Goal: Task Accomplishment & Management: Manage account settings

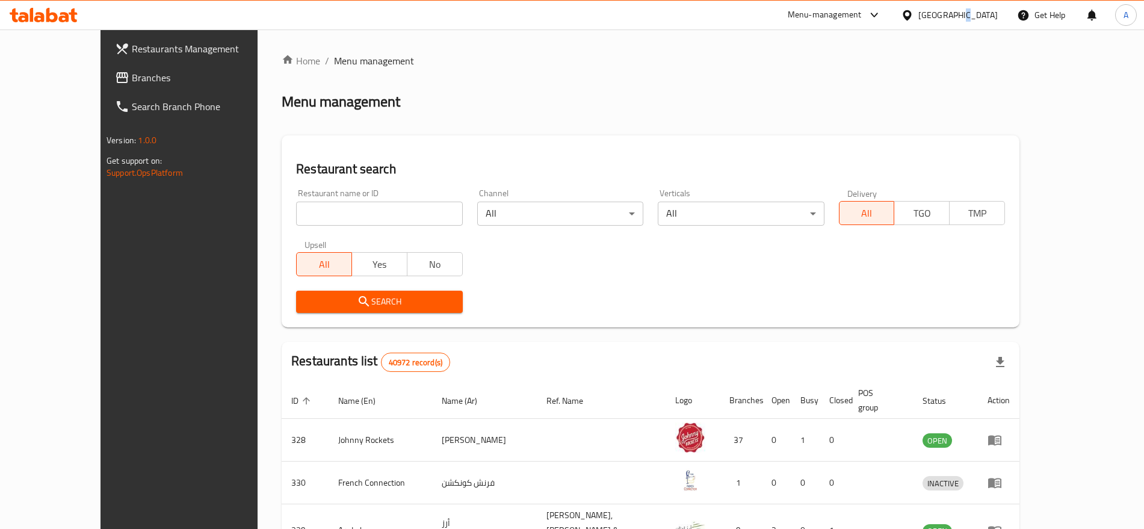
click at [959, 11] on div "[GEOGRAPHIC_DATA]" at bounding box center [958, 14] width 79 height 13
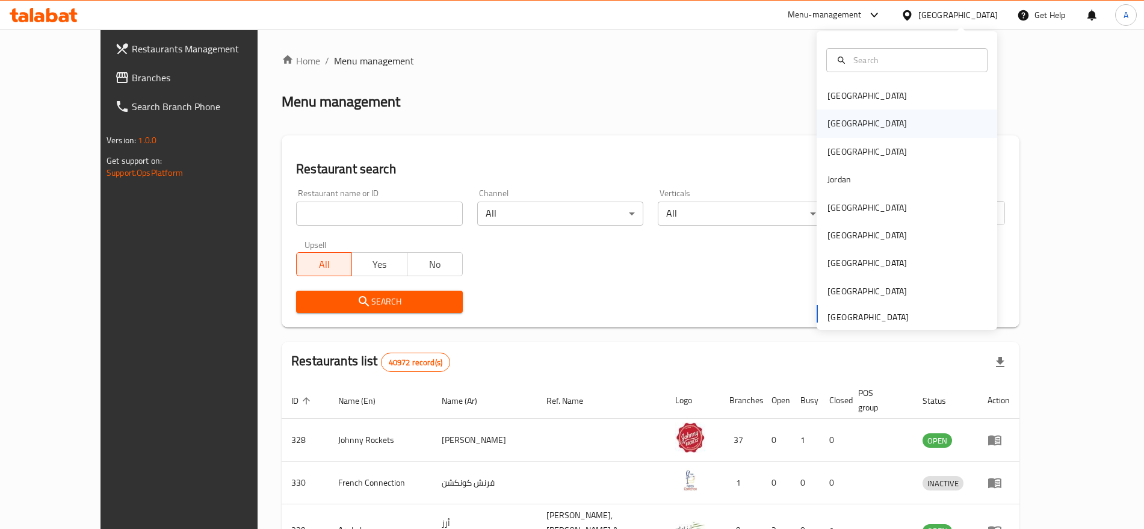
click at [866, 128] on div "[GEOGRAPHIC_DATA]" at bounding box center [907, 124] width 181 height 28
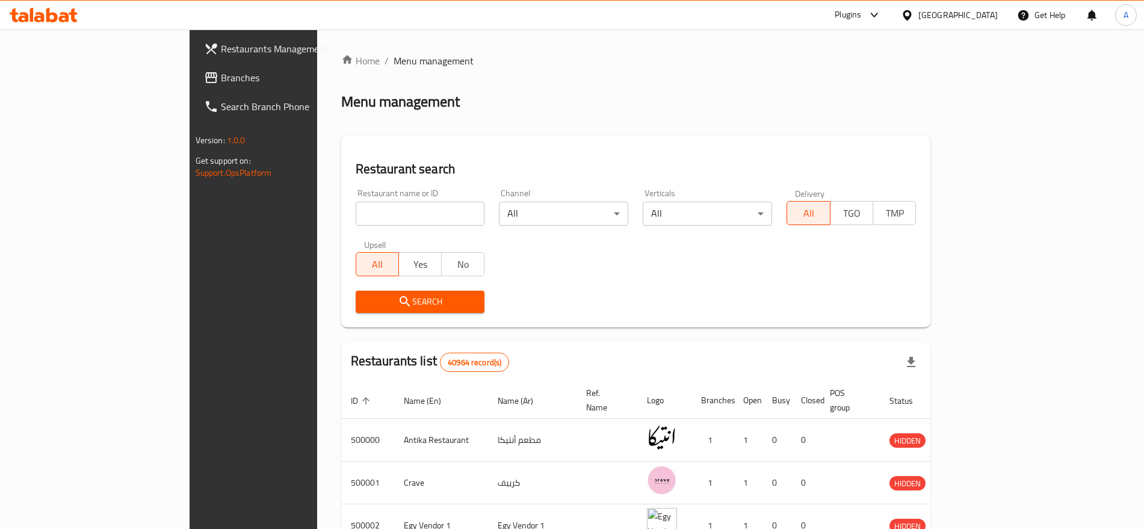
click at [372, 212] on input "search" at bounding box center [420, 214] width 129 height 24
paste input "502358"
type input "502358"
click at [365, 302] on span "Search" at bounding box center [420, 301] width 110 height 15
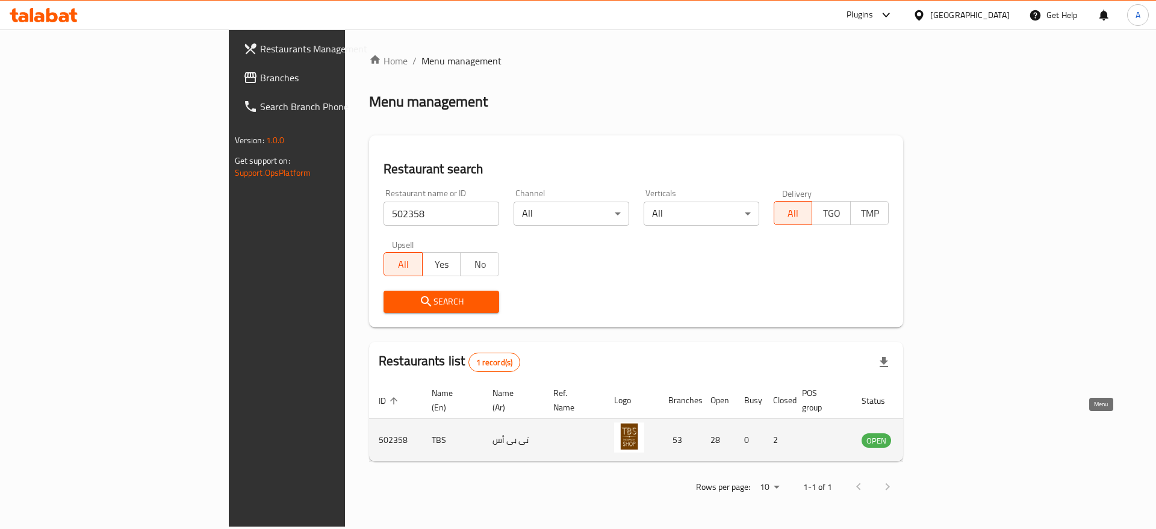
click at [937, 438] on icon "enhanced table" at bounding box center [934, 440] width 4 height 5
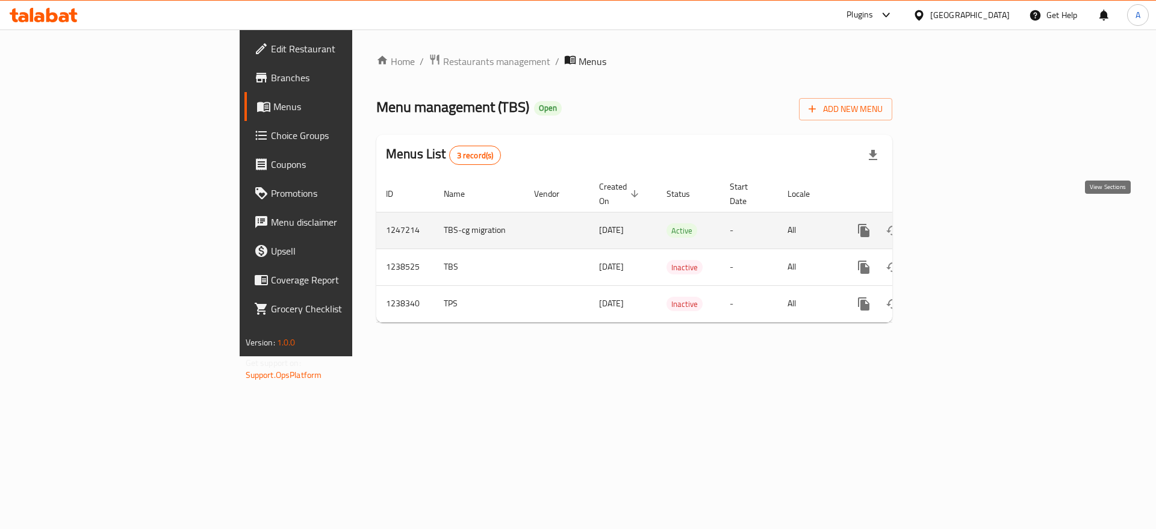
click at [958, 223] on icon "enhanced table" at bounding box center [950, 230] width 14 height 14
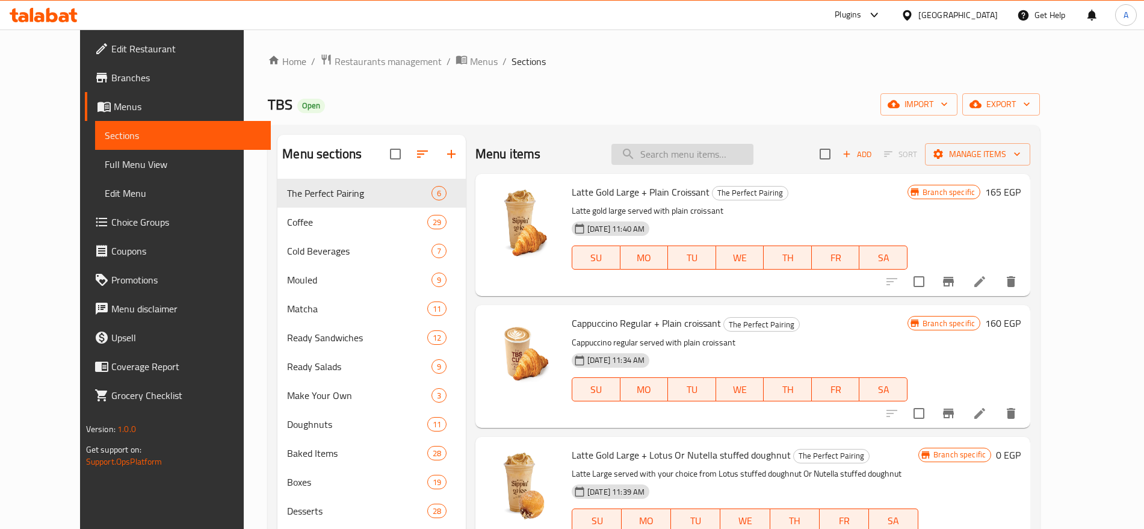
click at [702, 146] on input "search" at bounding box center [683, 154] width 142 height 21
paste input "American Coffee"
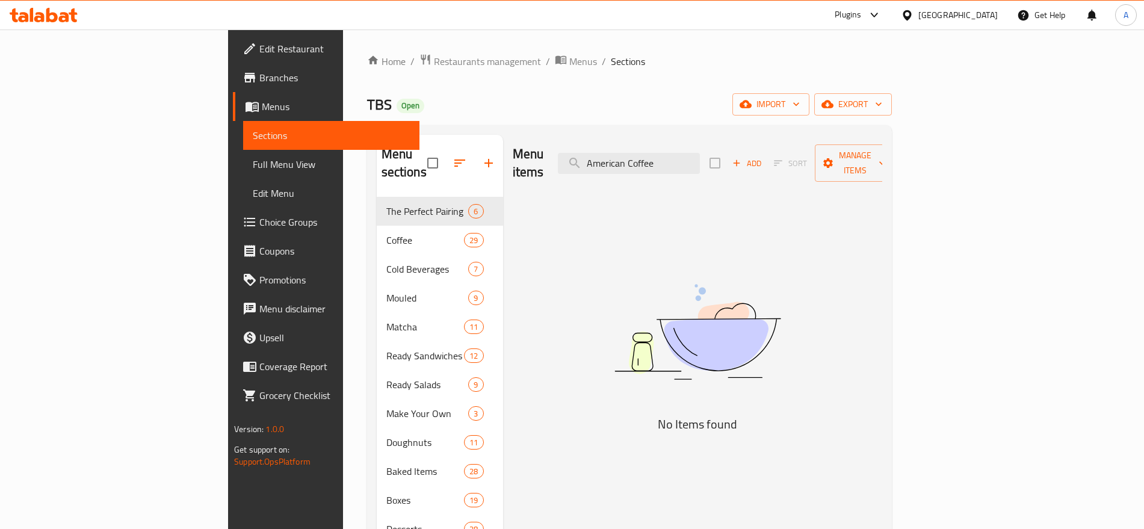
click at [827, 228] on div "Menu items American Coffee Add Sort Manage items No Items found" at bounding box center [692, 428] width 379 height 587
click at [700, 156] on input "American Coffee" at bounding box center [629, 163] width 142 height 21
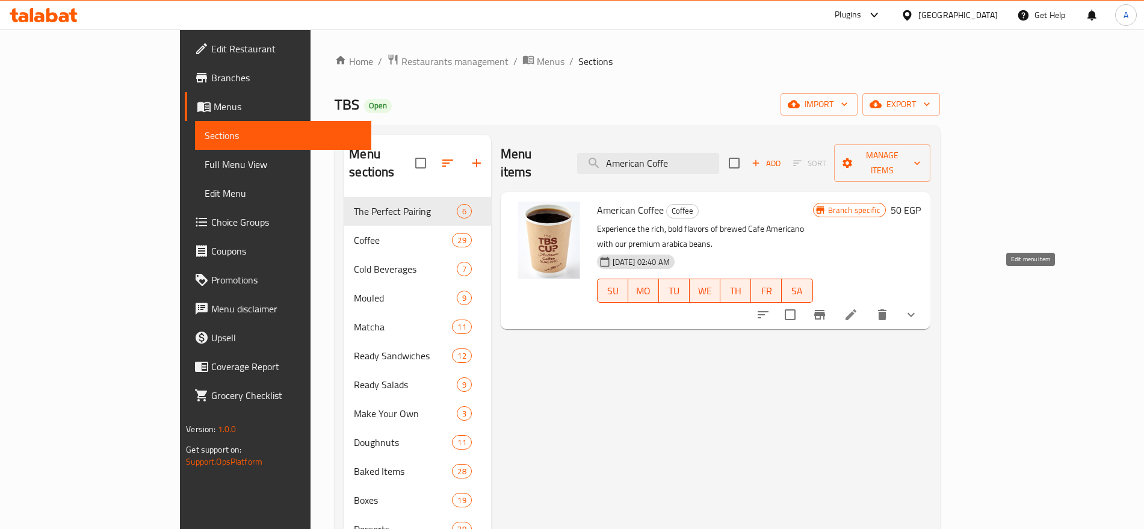
type input "American Coffe"
click at [858, 308] on icon at bounding box center [851, 315] width 14 height 14
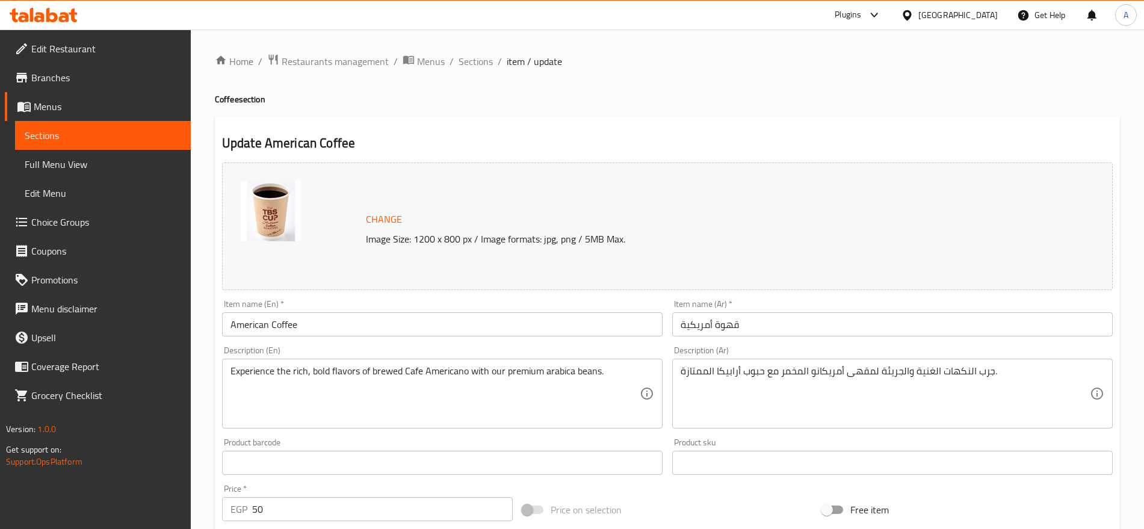
type input "اختيارك للمزيج:"
type input "1"
type input "اختيارك من الحجم اميريكان كوفي:"
type input "1"
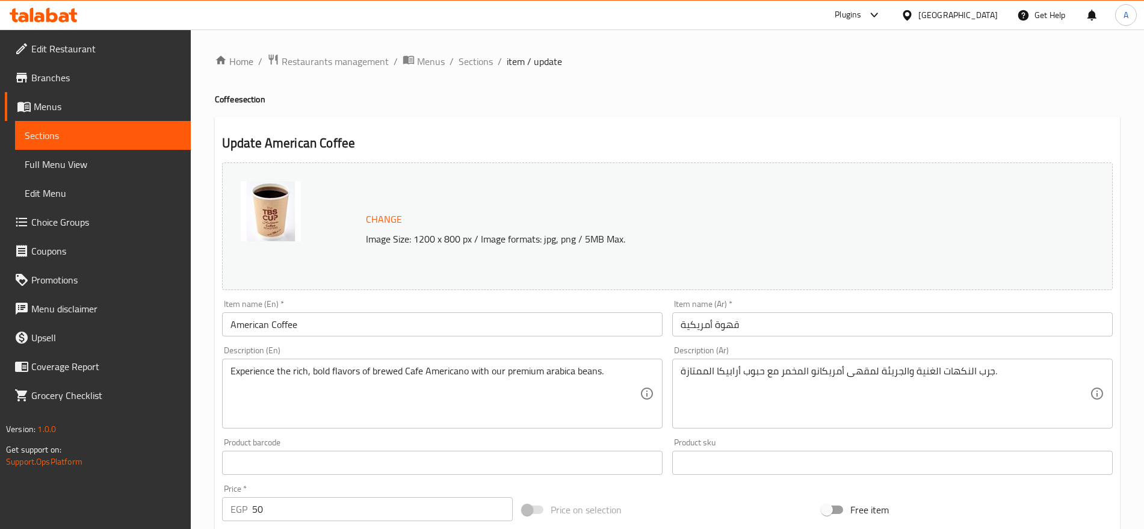
type input "1"
type input "سبيشيال بليند"
type input "1"
type input "إختيارك من الحليب:"
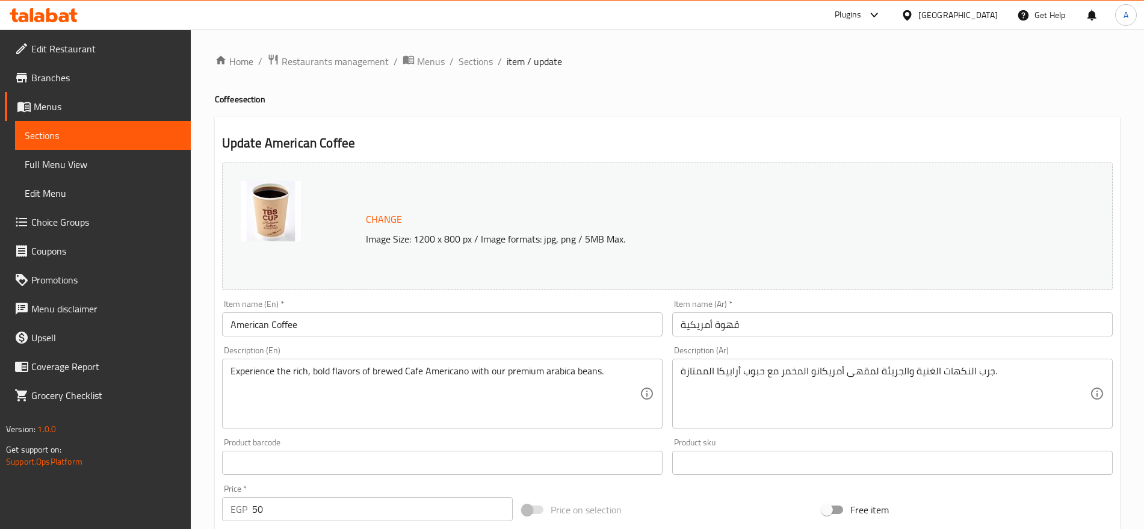
type input "0"
type input "1"
type input "الإضافات:"
type input "0"
type input "2"
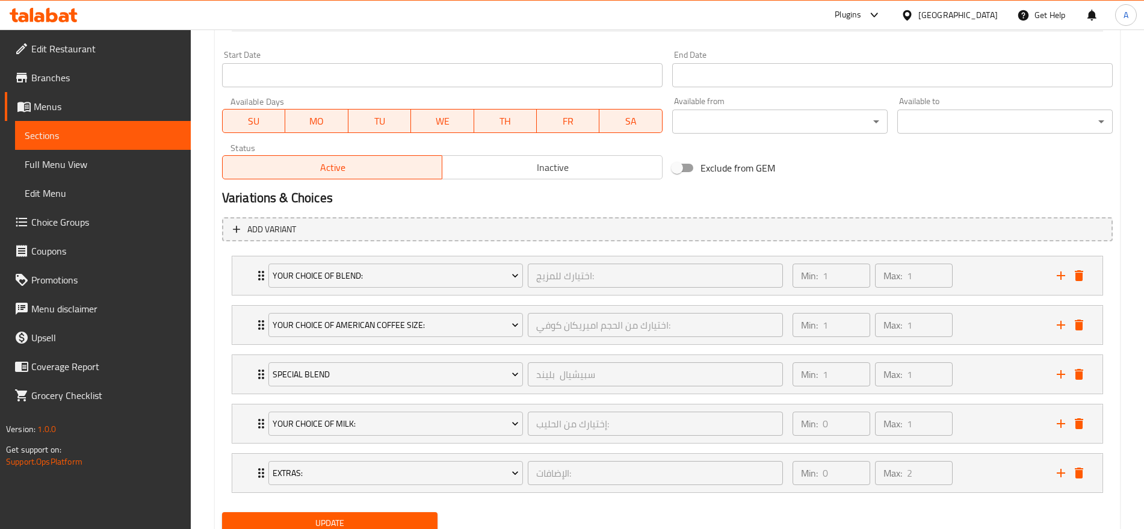
scroll to position [556, 0]
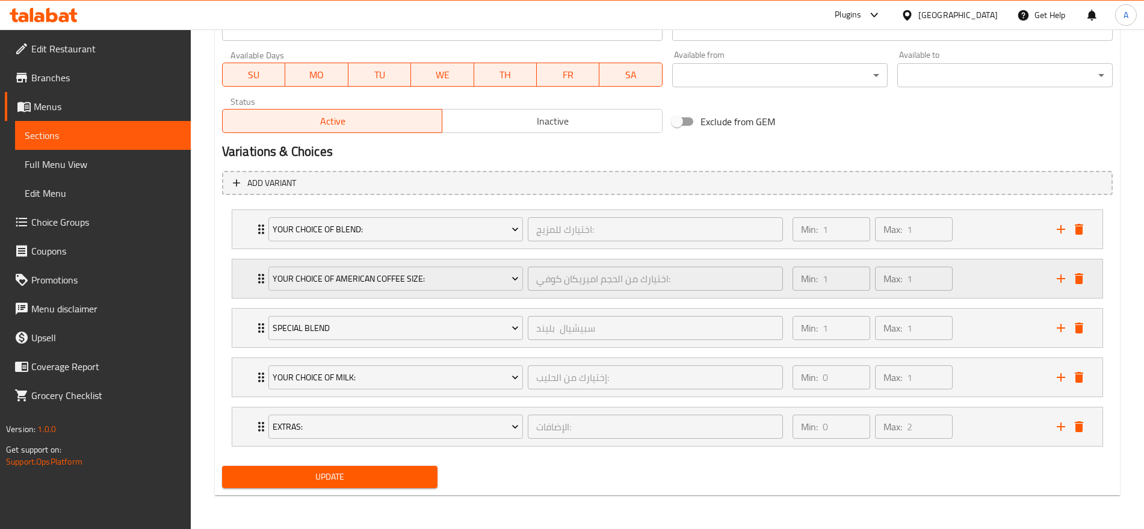
click at [238, 275] on div "Your Choice Of American Coffee Size: اختيارك من الحجم اميريكان كوفي: ​ Min: 1 ​…" at bounding box center [667, 278] width 870 height 39
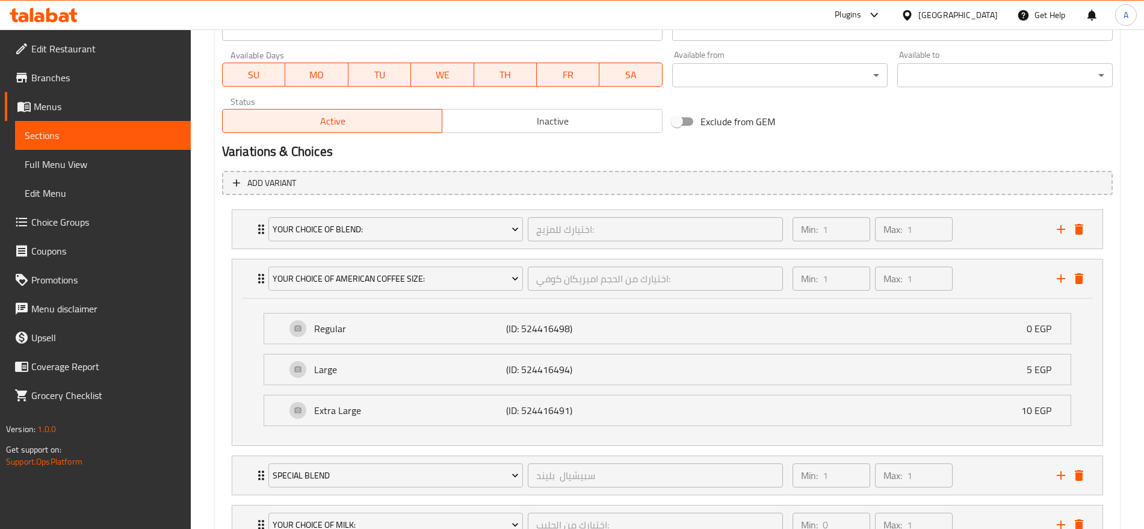
scroll to position [538, 0]
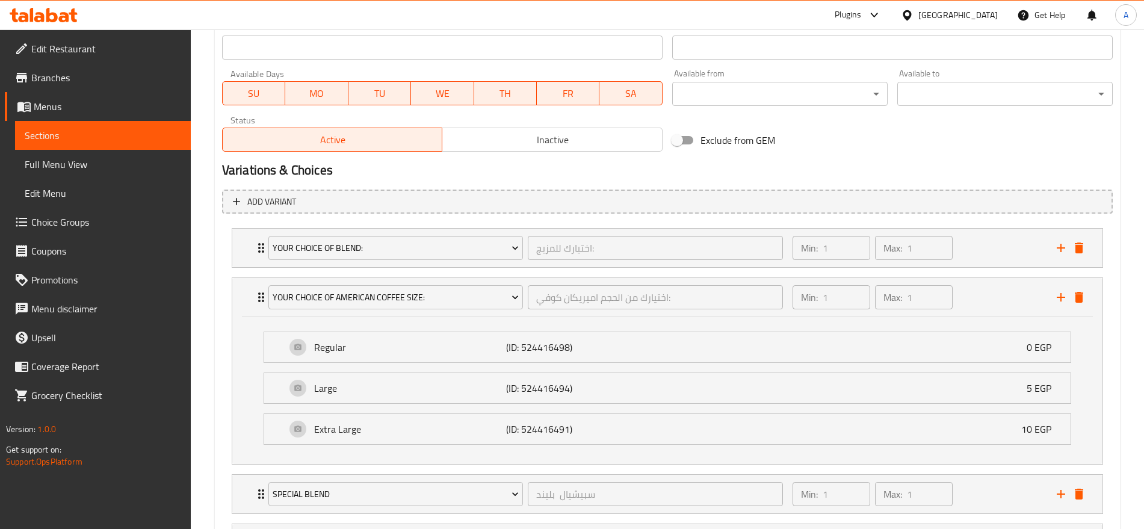
click at [97, 218] on span "Choice Groups" at bounding box center [106, 222] width 150 height 14
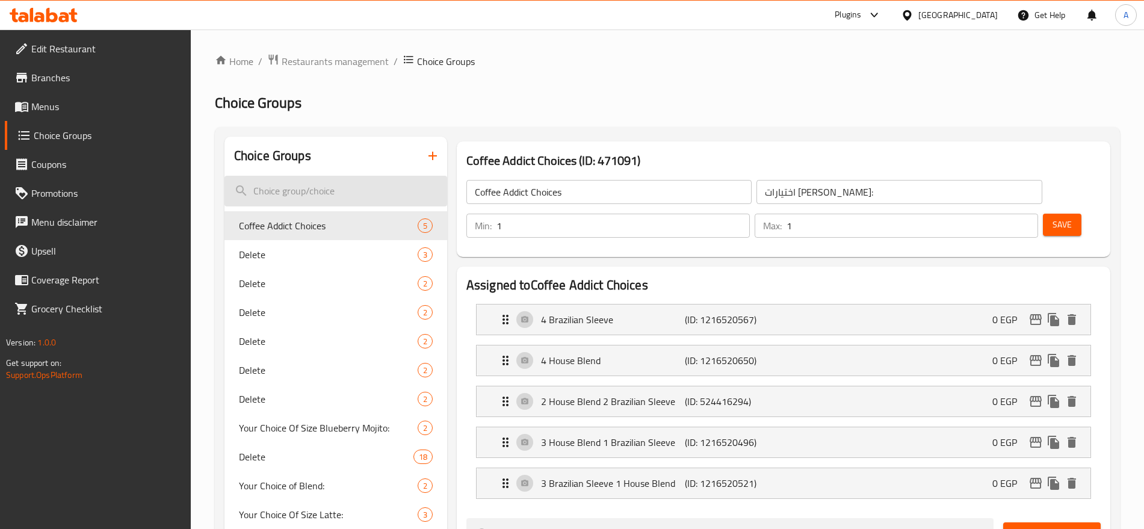
click at [260, 191] on input "search" at bounding box center [336, 191] width 223 height 31
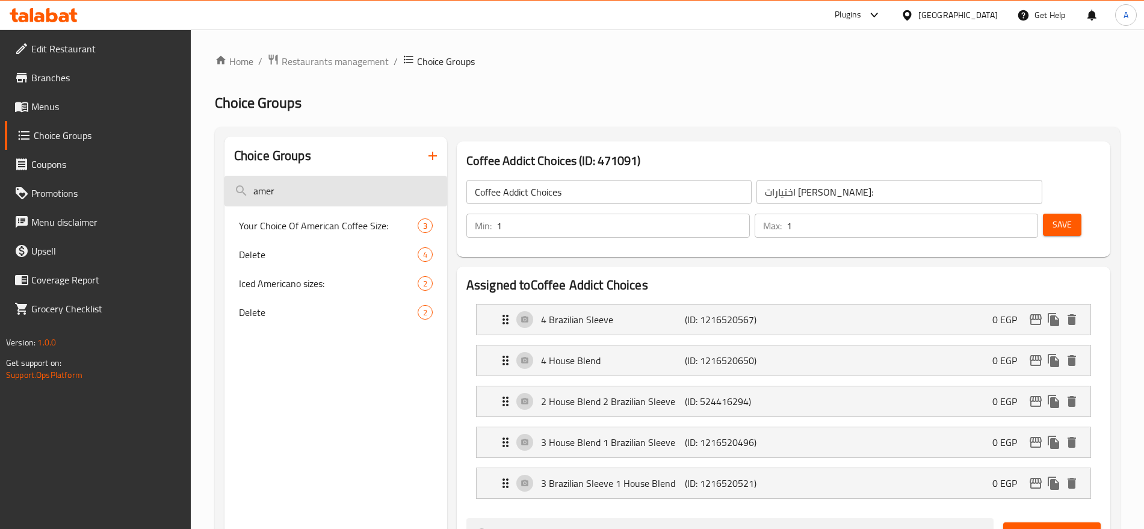
click at [286, 189] on input "amer" at bounding box center [336, 191] width 223 height 31
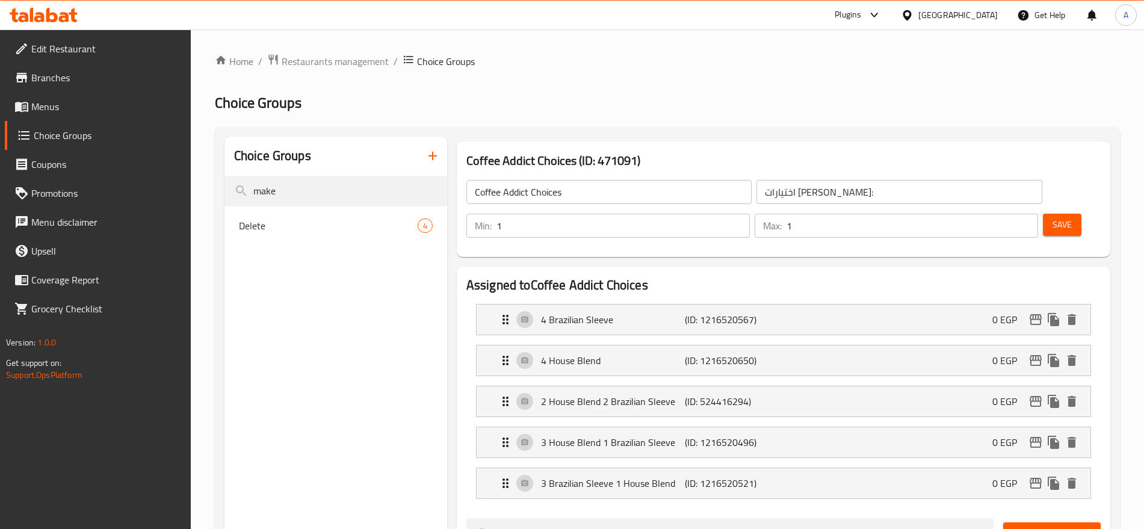
type input "make"
click at [126, 105] on span "Menus" at bounding box center [106, 106] width 150 height 14
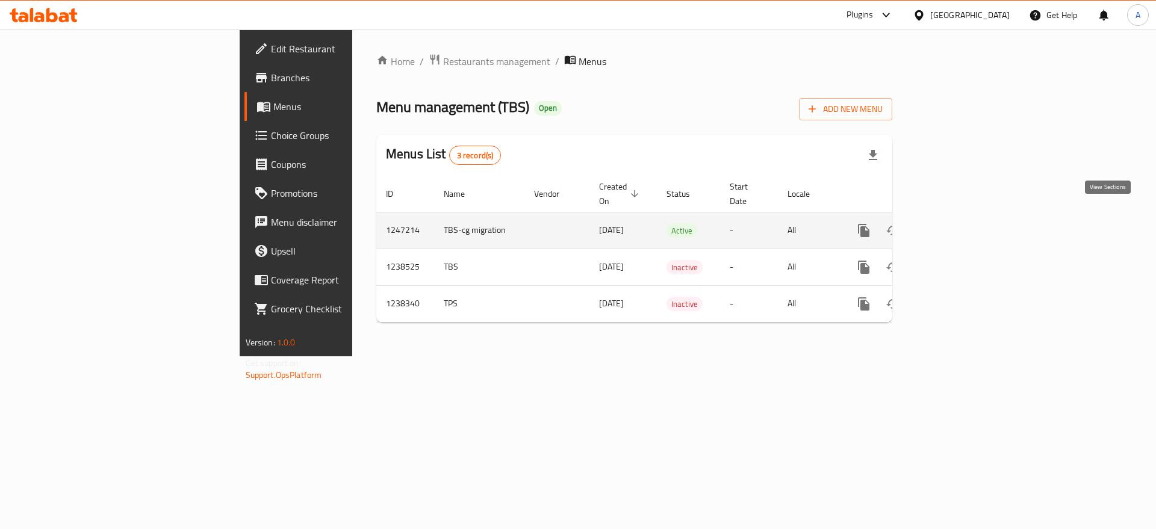
click at [965, 216] on link "enhanced table" at bounding box center [950, 230] width 29 height 29
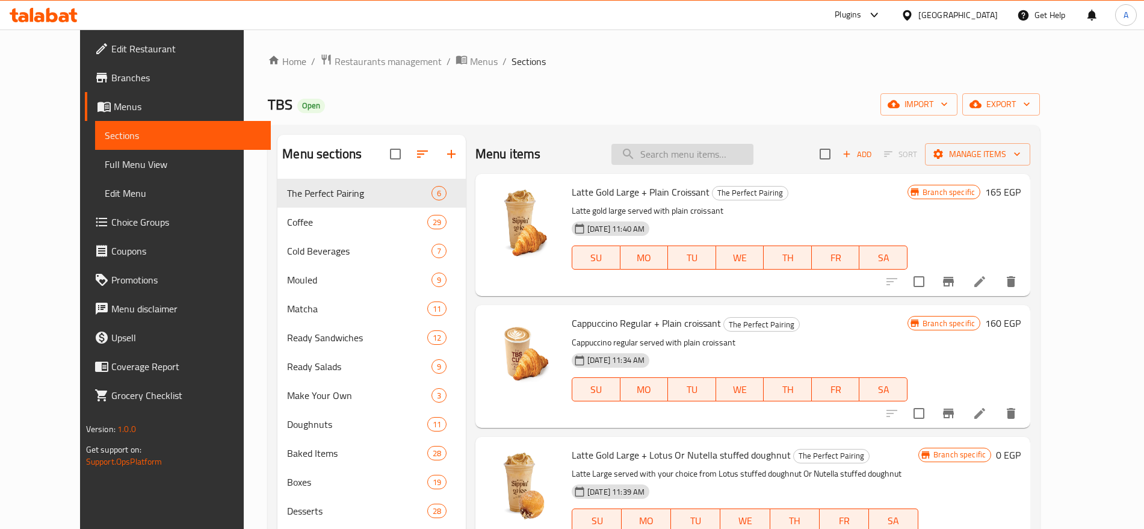
click at [706, 161] on input "search" at bounding box center [683, 154] width 142 height 21
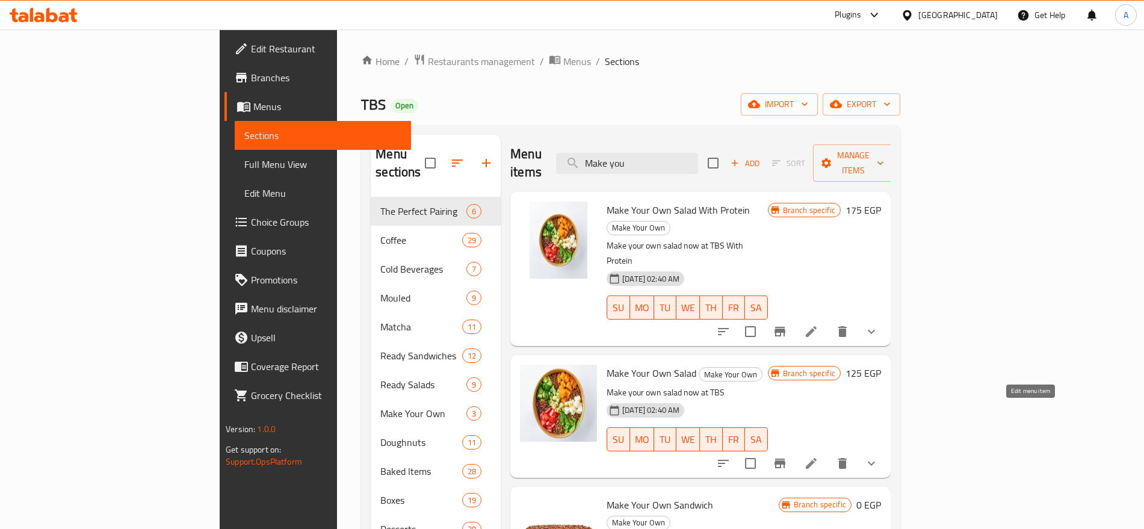
type input "Make you"
click at [819, 456] on icon at bounding box center [811, 463] width 14 height 14
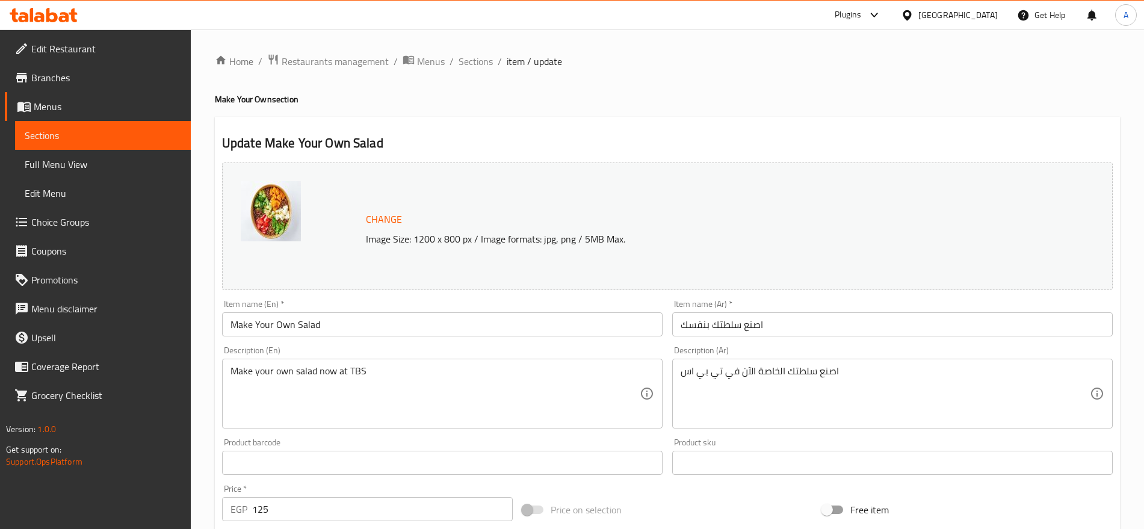
click at [278, 138] on h2 "Update Make Your Own Salad" at bounding box center [667, 143] width 891 height 18
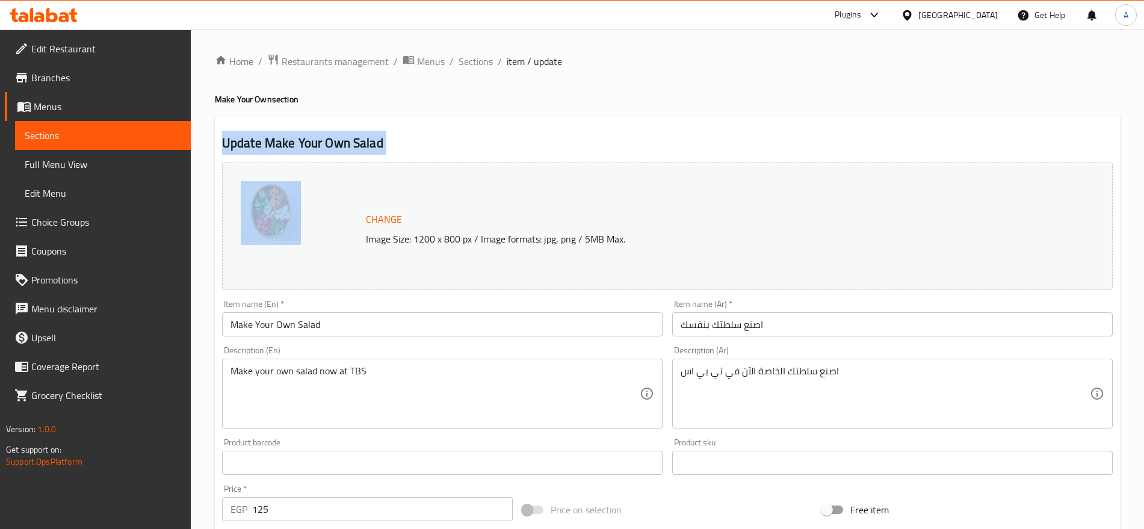
click at [278, 138] on h2 "Update Make Your Own Salad" at bounding box center [667, 143] width 891 height 18
copy div "Update Make Your Own Salad"
click at [485, 66] on span "Sections" at bounding box center [476, 61] width 34 height 14
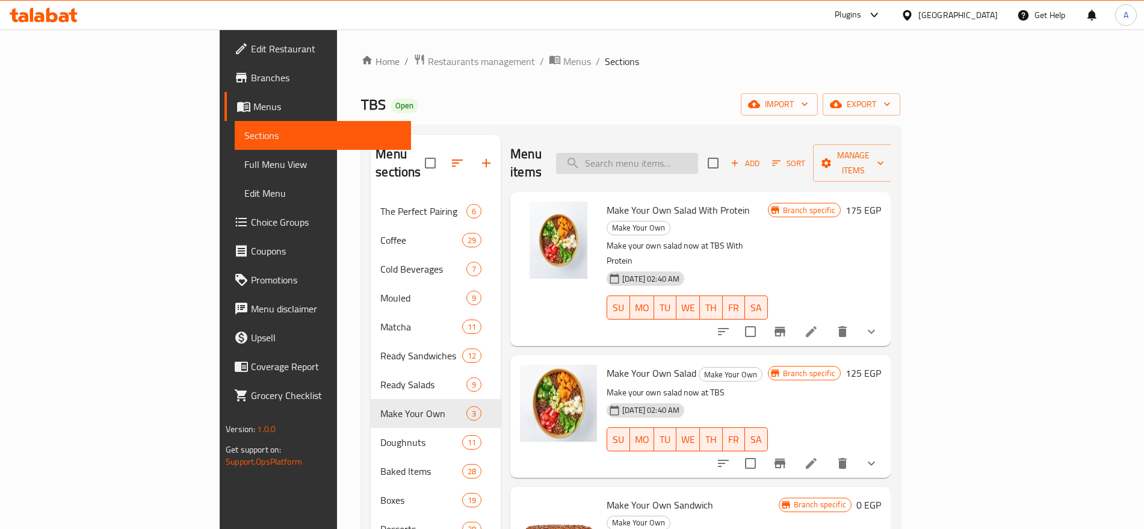
click at [698, 153] on input "search" at bounding box center [627, 163] width 142 height 21
paste input "Update Make Your Own Salad"
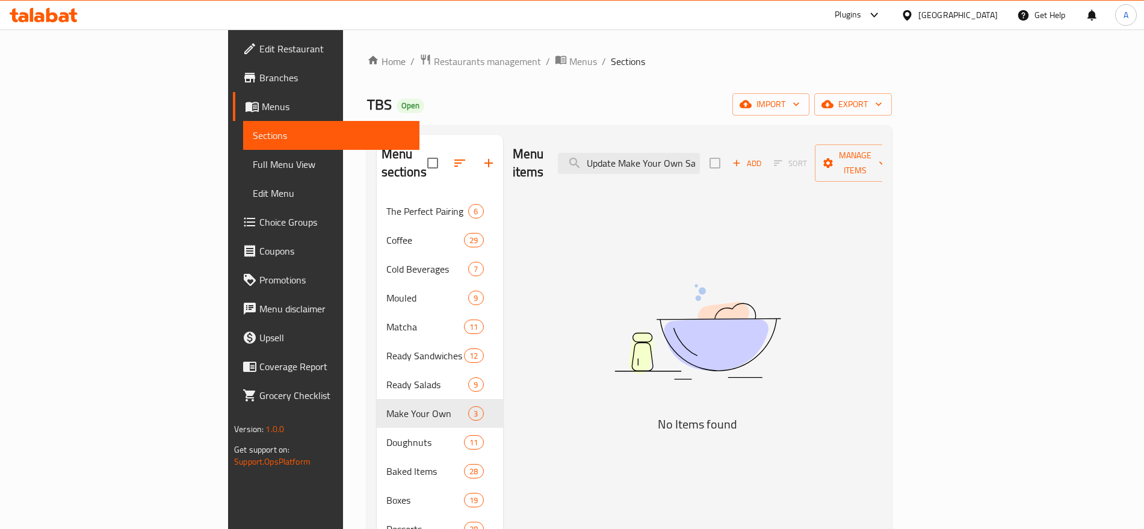
drag, startPoint x: 690, startPoint y: 155, endPoint x: 574, endPoint y: 144, distance: 116.1
click at [574, 144] on div "Menu items Update Make Your Own Salad Add Sort Manage items" at bounding box center [698, 163] width 370 height 57
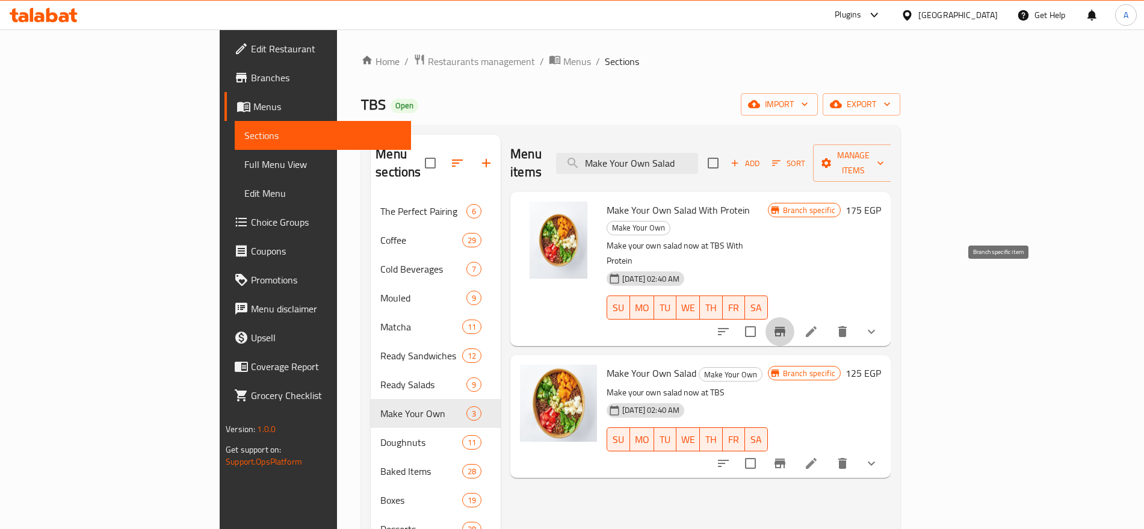
click at [787, 324] on icon "Branch-specific-item" at bounding box center [780, 331] width 14 height 14
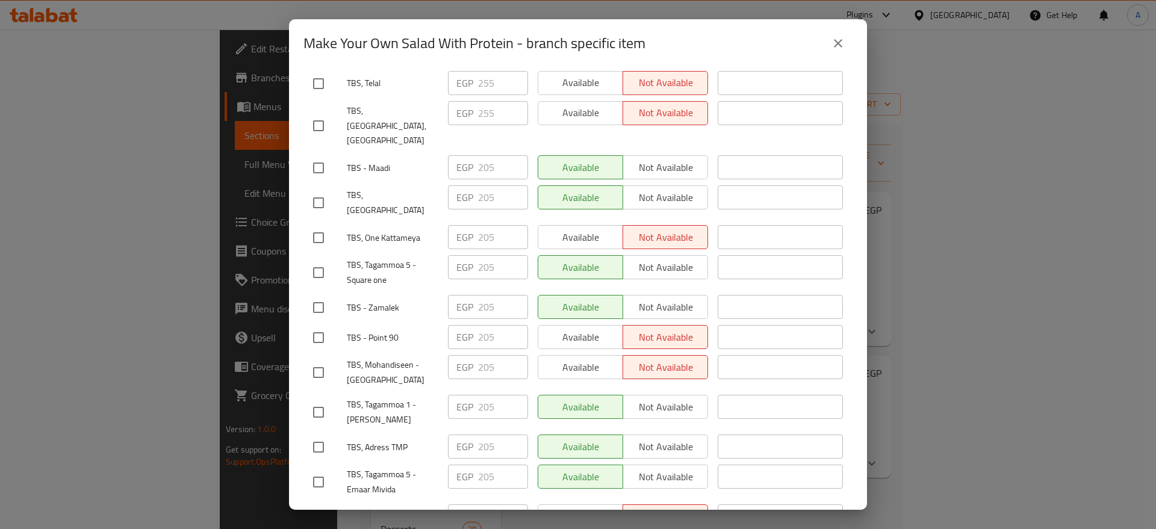
scroll to position [1595, 0]
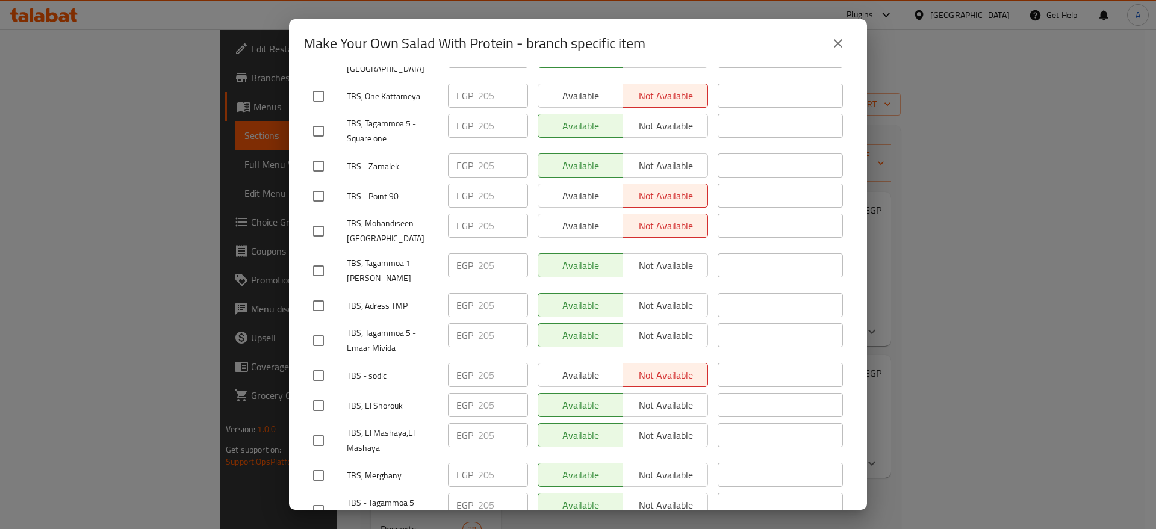
click at [846, 48] on button "close" at bounding box center [837, 43] width 29 height 29
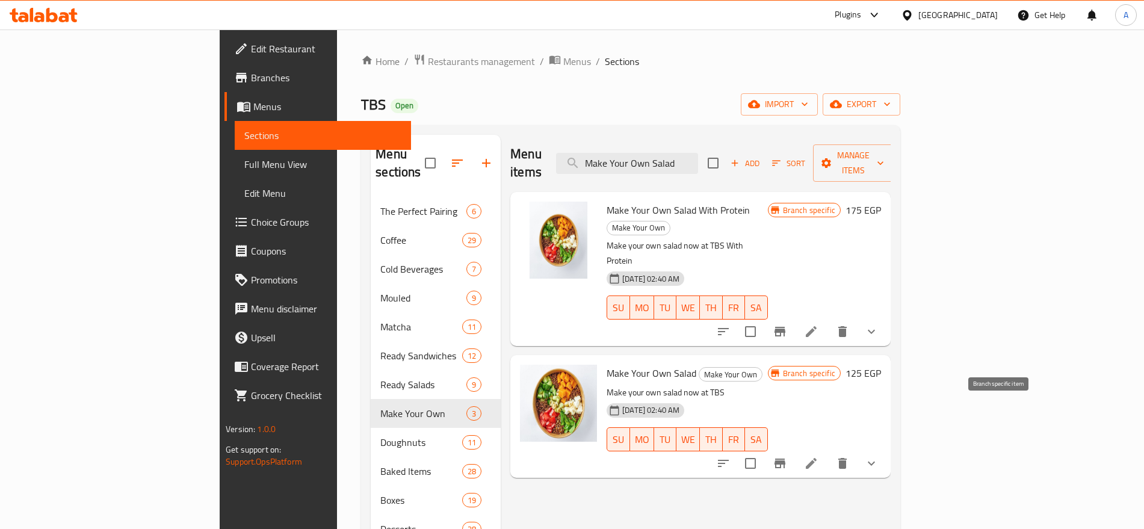
click at [787, 456] on icon "Branch-specific-item" at bounding box center [780, 463] width 14 height 14
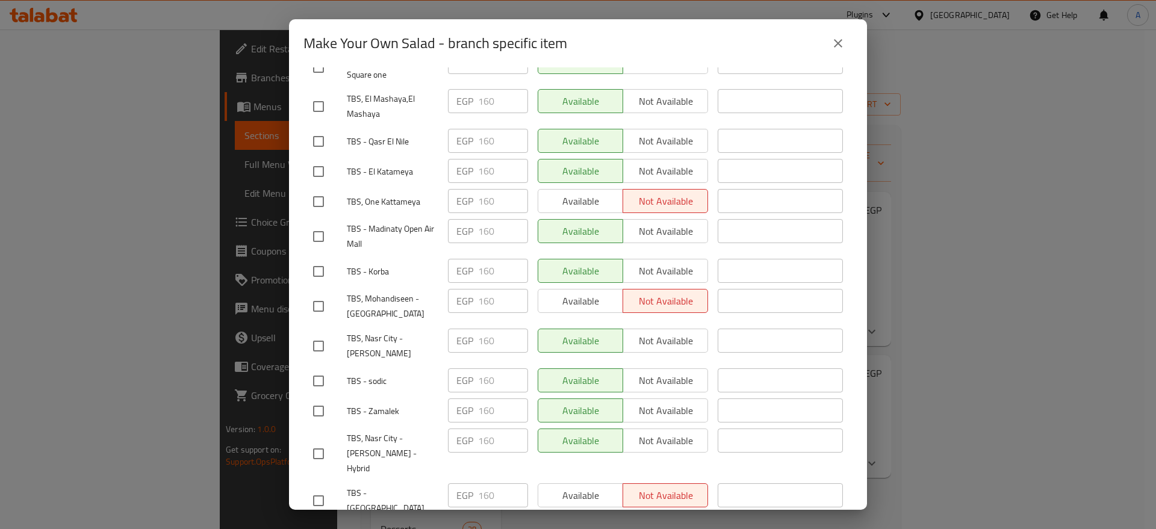
click at [838, 45] on icon "close" at bounding box center [838, 43] width 14 height 14
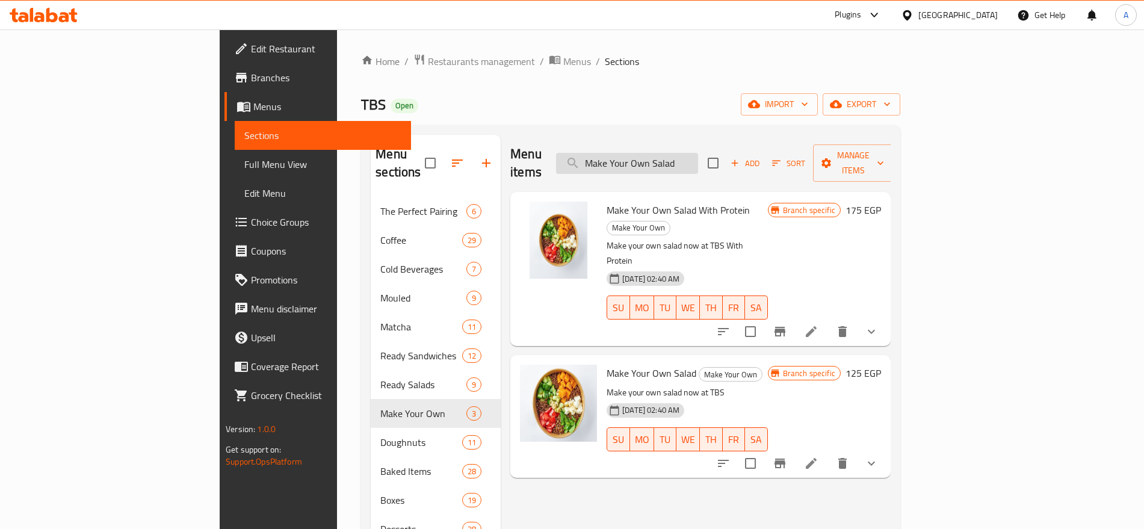
click at [698, 155] on input "Make Your Own Salad" at bounding box center [627, 163] width 142 height 21
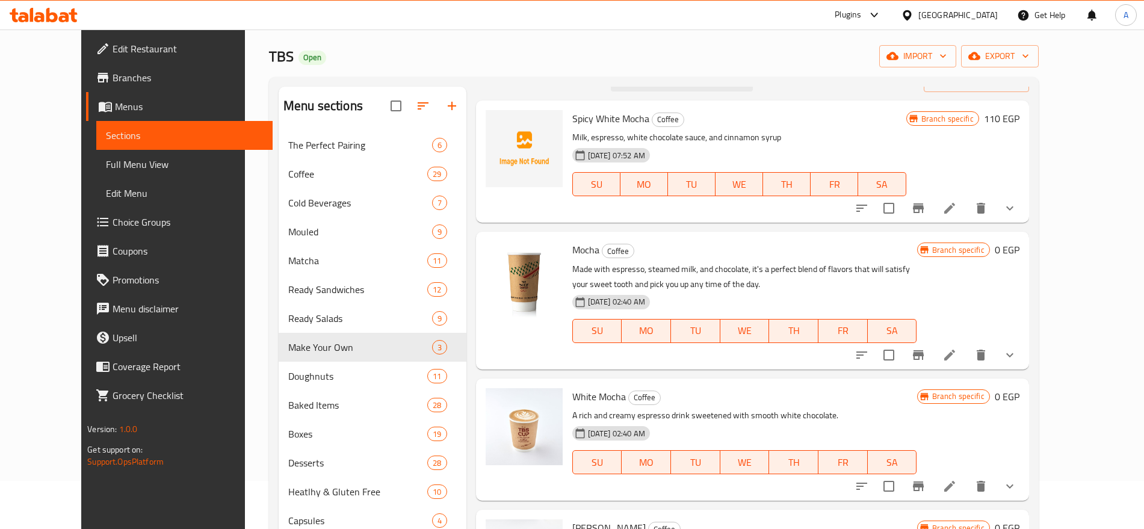
scroll to position [20, 0]
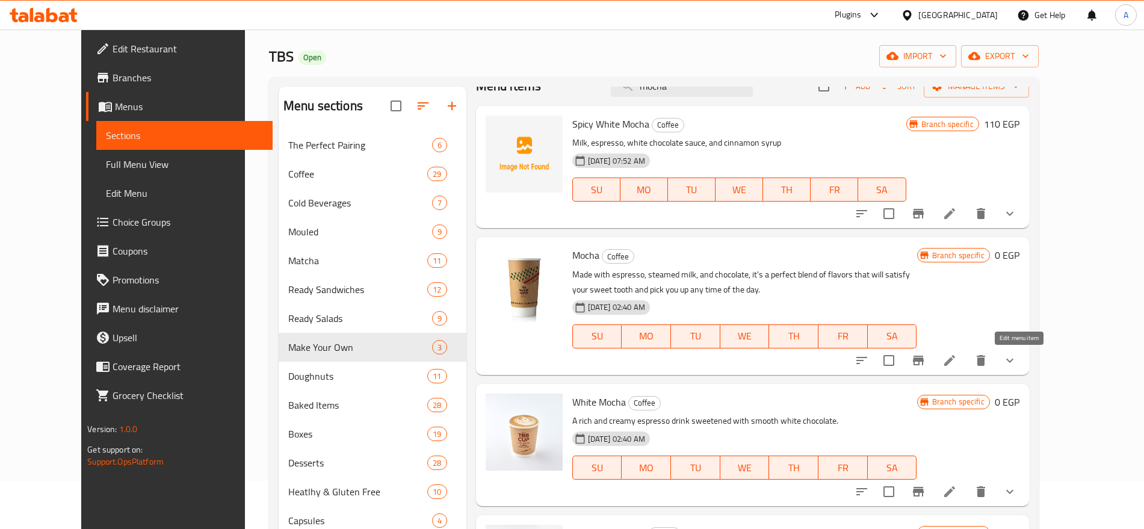
type input "mocha"
click at [955, 359] on icon at bounding box center [949, 360] width 11 height 11
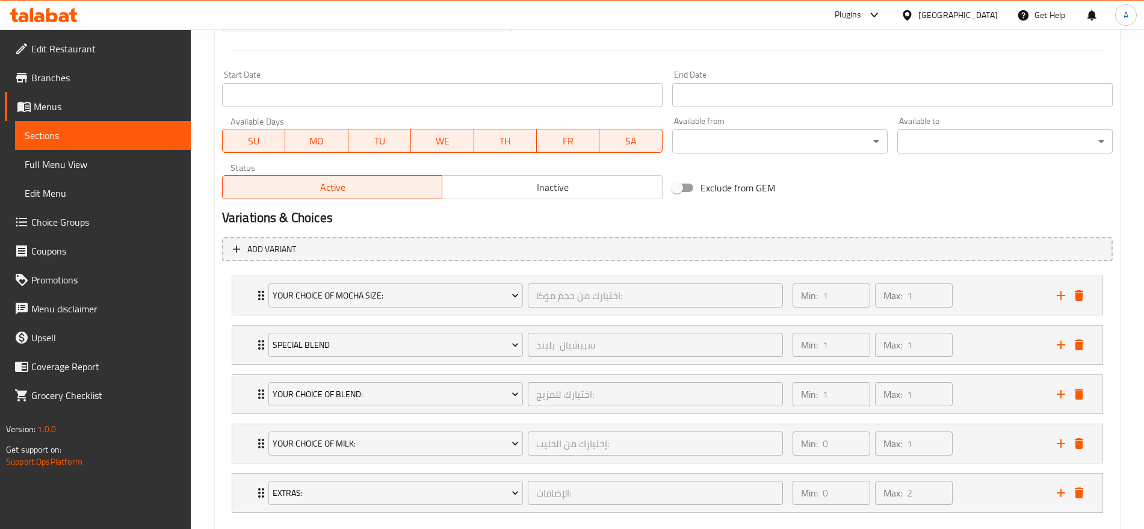
scroll to position [556, 0]
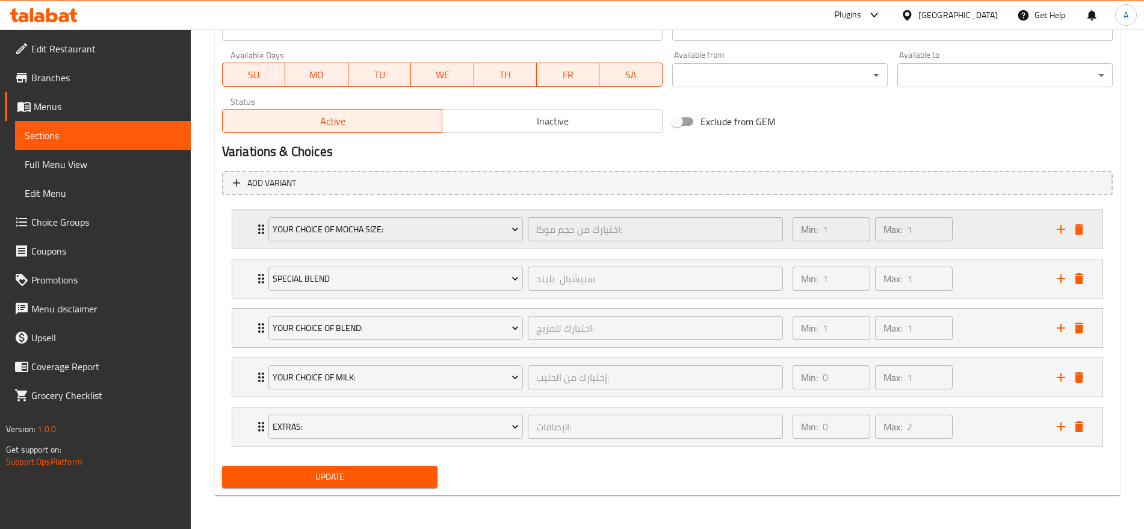
click at [238, 228] on div "Your Choice Of Mocha Size: اختيارك من حجم موكا: ​ Min: 1 ​ Max: 1 ​" at bounding box center [667, 229] width 870 height 39
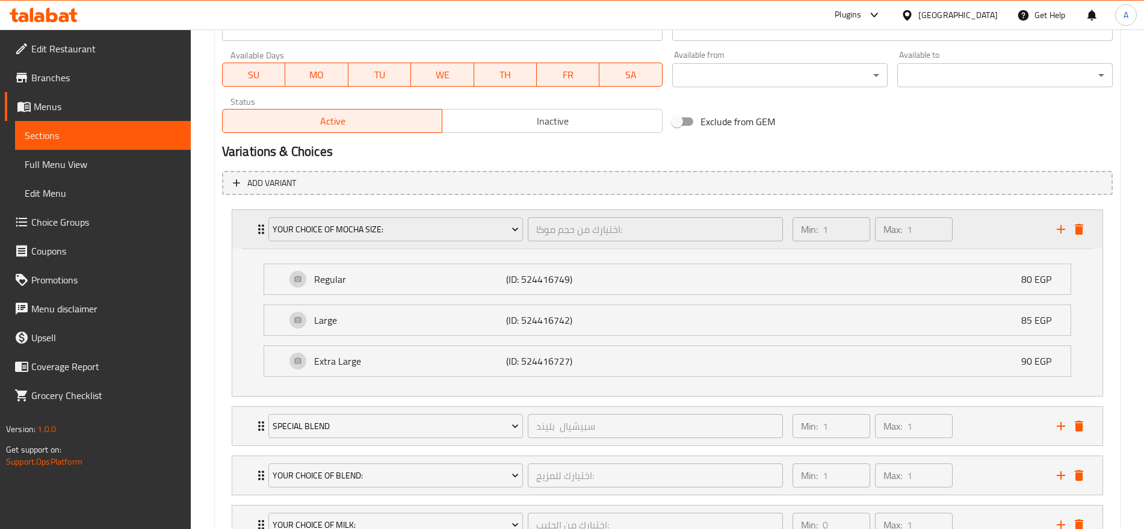
click at [238, 228] on div "Your Choice Of Mocha Size: اختيارك من حجم موكا: ​ Min: 1 ​ Max: 1 ​" at bounding box center [667, 229] width 870 height 39
